Goal: Task Accomplishment & Management: Manage account settings

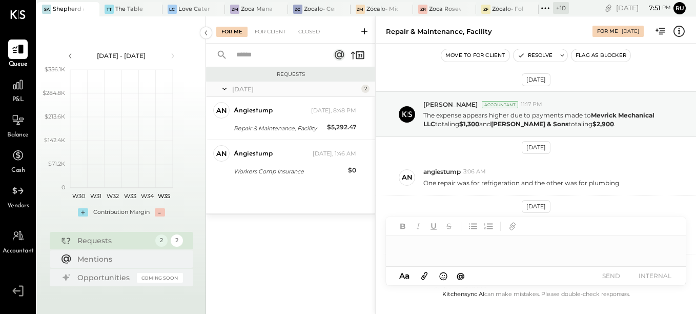
scroll to position [101, 0]
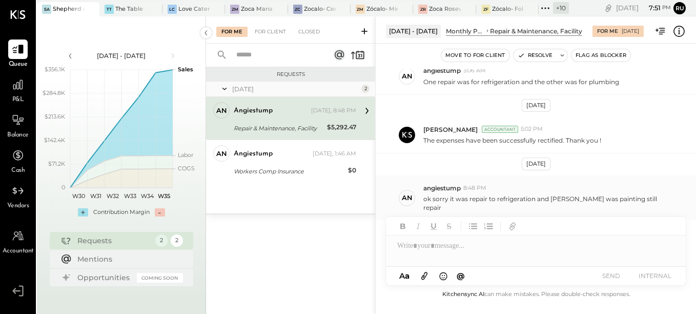
click at [450, 199] on p "ok sorry it was repair to refrigeration and [PERSON_NAME] was painting still re…" at bounding box center [549, 202] width 251 height 17
click at [554, 49] on button "Resolve" at bounding box center [535, 55] width 43 height 12
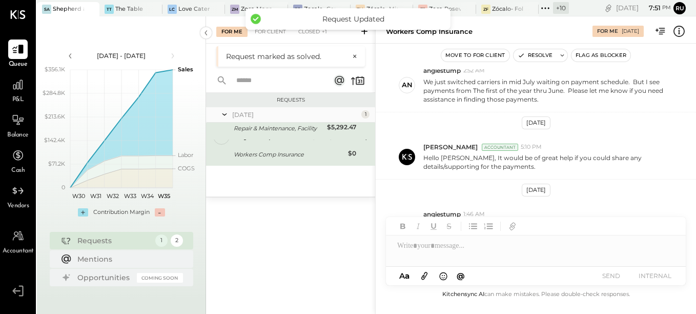
scroll to position [161, 0]
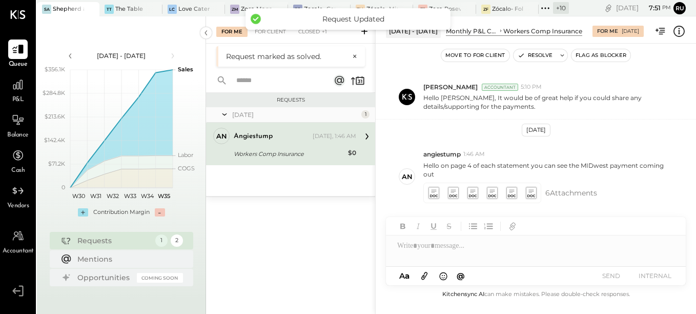
click at [287, 153] on div "Workers Comp Insurance" at bounding box center [289, 154] width 111 height 10
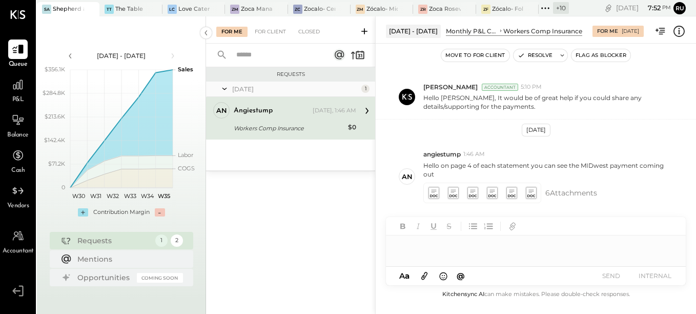
click at [427, 251] on div at bounding box center [536, 245] width 300 height 21
